Goal: Information Seeking & Learning: Check status

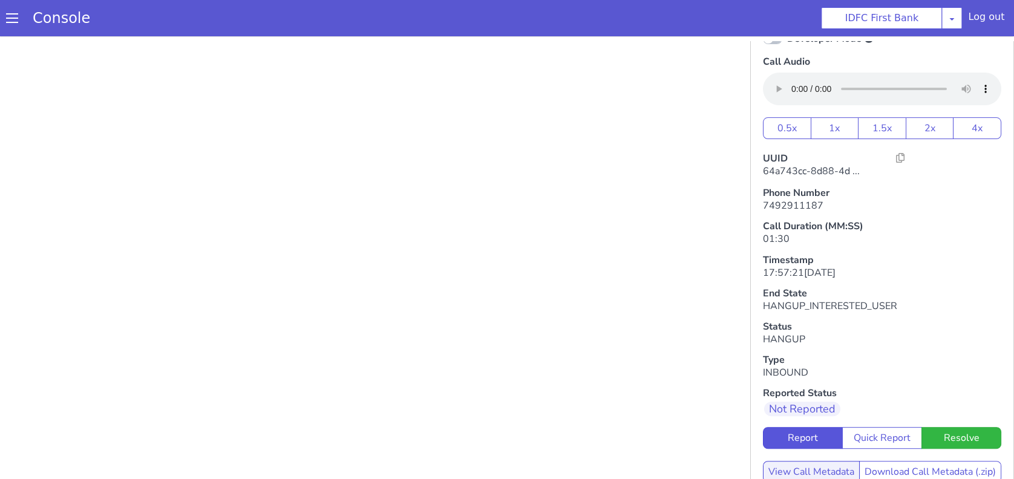
scroll to position [49, 0]
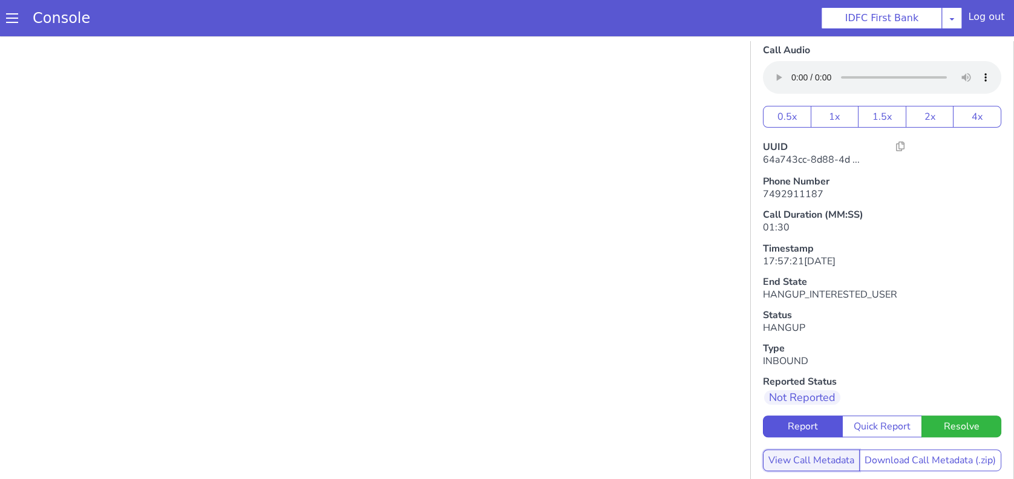
click at [779, 449] on button "View Call Metadata" at bounding box center [811, 460] width 97 height 22
